Goal: Find specific page/section: Find specific page/section

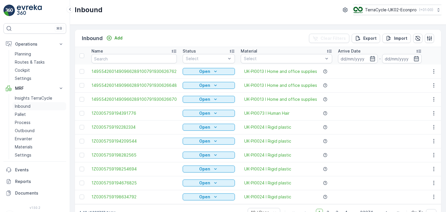
click at [36, 106] on link "Inbound" at bounding box center [39, 106] width 54 height 8
click at [43, 104] on link "Inbound" at bounding box center [39, 106] width 54 height 8
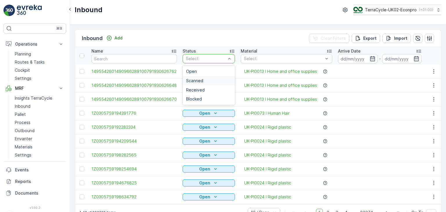
click at [196, 79] on span "Scanned" at bounding box center [194, 80] width 17 height 5
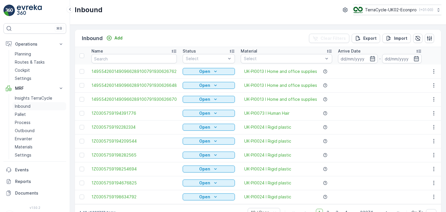
click at [34, 105] on link "Inbound" at bounding box center [39, 106] width 54 height 8
click at [71, 9] on icon at bounding box center [70, 9] width 6 height 7
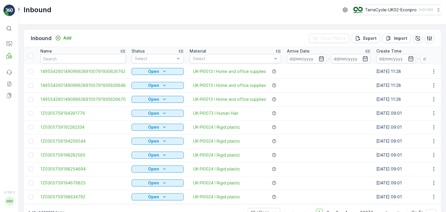
click at [18, 8] on icon at bounding box center [19, 9] width 6 height 7
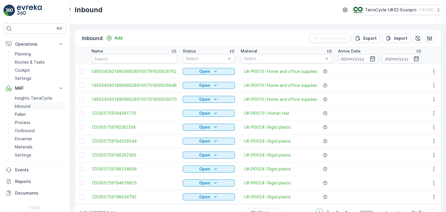
click at [30, 105] on p "Inbound" at bounding box center [23, 106] width 16 height 6
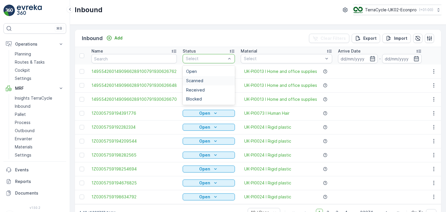
click at [204, 80] on div "Scanned" at bounding box center [208, 80] width 45 height 5
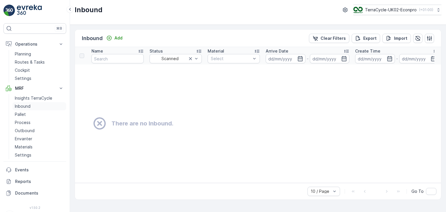
click at [26, 107] on p "Inbound" at bounding box center [23, 106] width 16 height 6
